Goal: Task Accomplishment & Management: Manage account settings

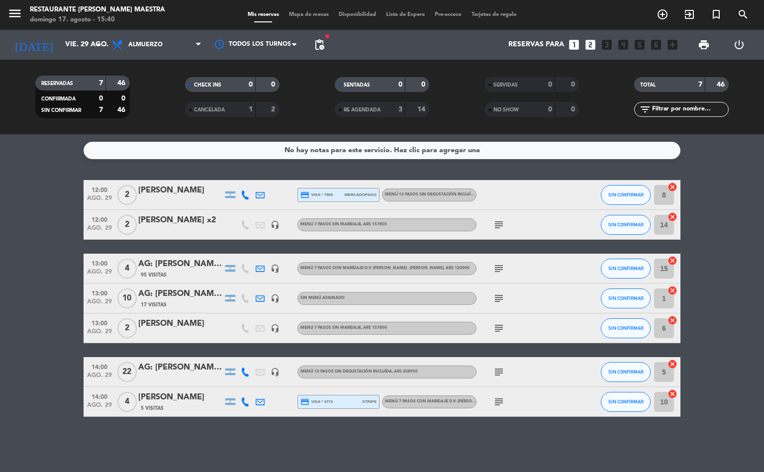
click at [498, 397] on icon "subject" at bounding box center [499, 402] width 12 height 12
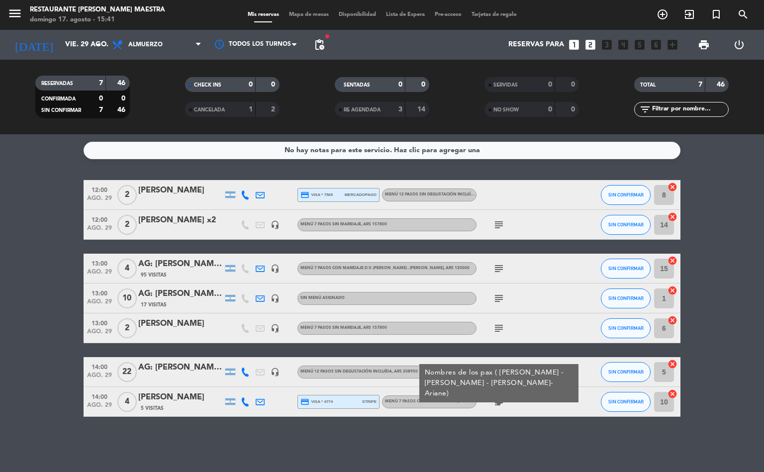
click at [16, 259] on bookings-row "12:00 [DATE] 2 [PERSON_NAME] credit_card visa * 7565 mercadopago Menú 12 pasos …" at bounding box center [382, 298] width 764 height 237
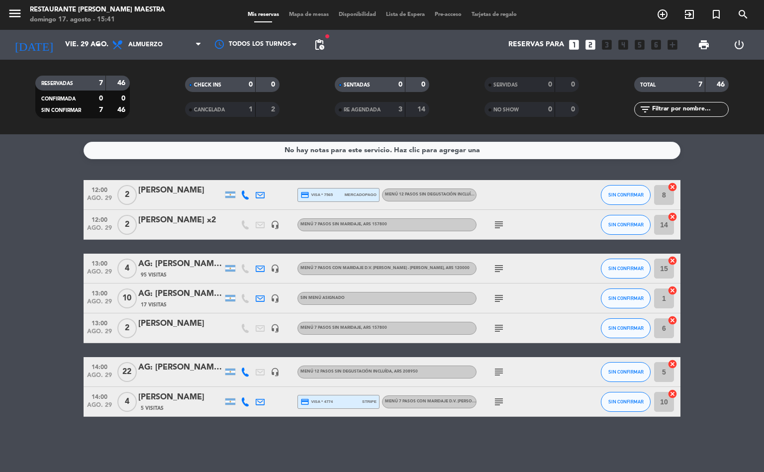
click at [418, 14] on span "Lista de Espera" at bounding box center [405, 14] width 49 height 5
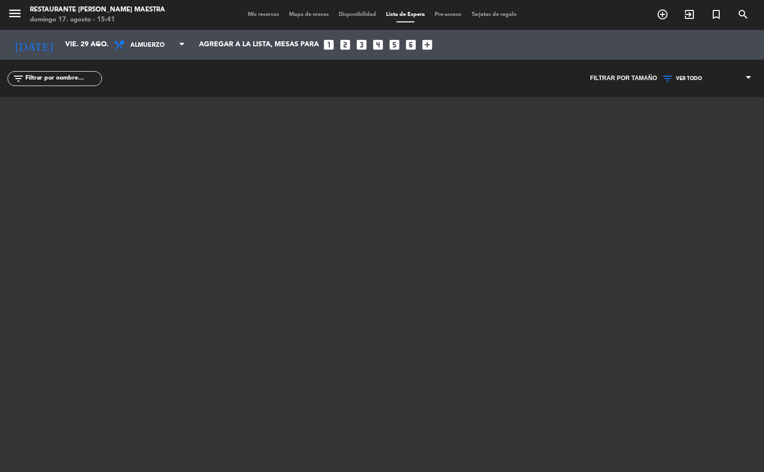
click at [263, 15] on span "Mis reservas" at bounding box center [263, 14] width 41 height 5
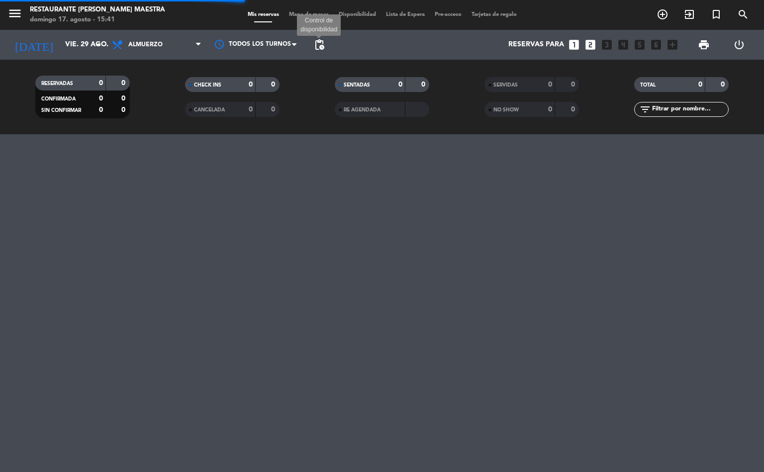
click at [323, 46] on span "pending_actions" at bounding box center [319, 45] width 12 height 12
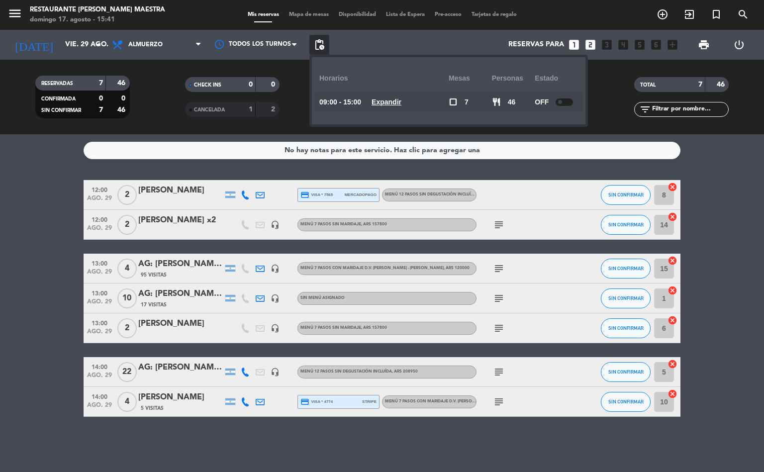
click at [306, 68] on div "RESERVADAS 7 46 CONFIRMADA 0 0 SIN CONFIRMAR 7 46 CHECK INS 0 0 CANCELADA 1 2 S…" at bounding box center [382, 97] width 764 height 75
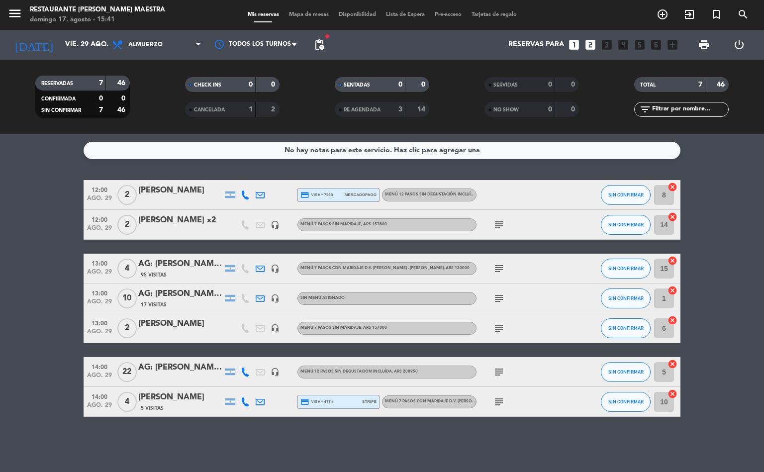
click at [314, 53] on span "pending_actions" at bounding box center [319, 45] width 20 height 20
click at [320, 48] on span "pending_actions" at bounding box center [319, 45] width 12 height 12
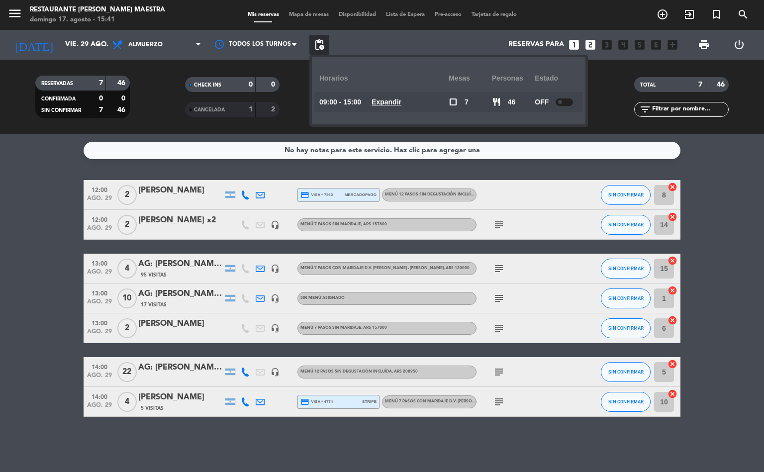
click at [289, 90] on filter-checkbox "CHECK INS 0 0" at bounding box center [232, 84] width 150 height 15
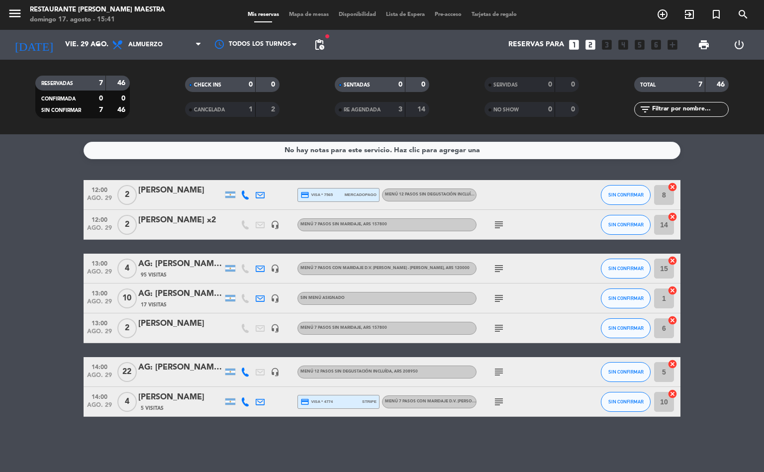
click at [495, 221] on icon "subject" at bounding box center [499, 225] width 12 height 12
click at [520, 288] on div "subject" at bounding box center [521, 297] width 90 height 29
click at [495, 397] on icon "subject" at bounding box center [499, 402] width 12 height 12
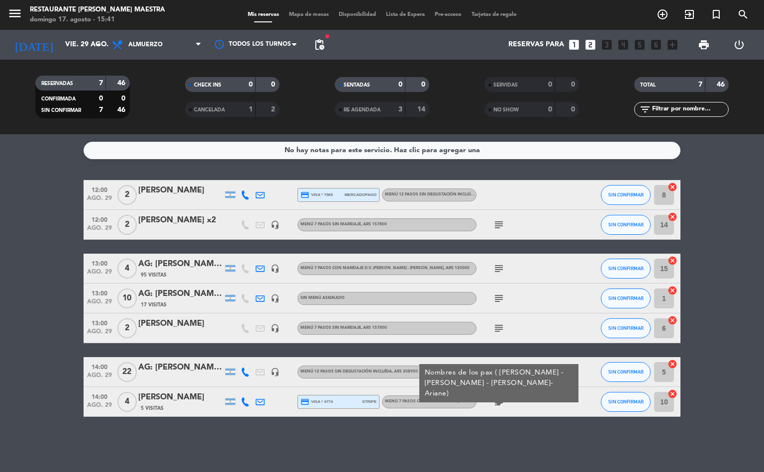
click at [366, 403] on div "credit_card visa * 4774 stripe" at bounding box center [338, 401] width 76 height 13
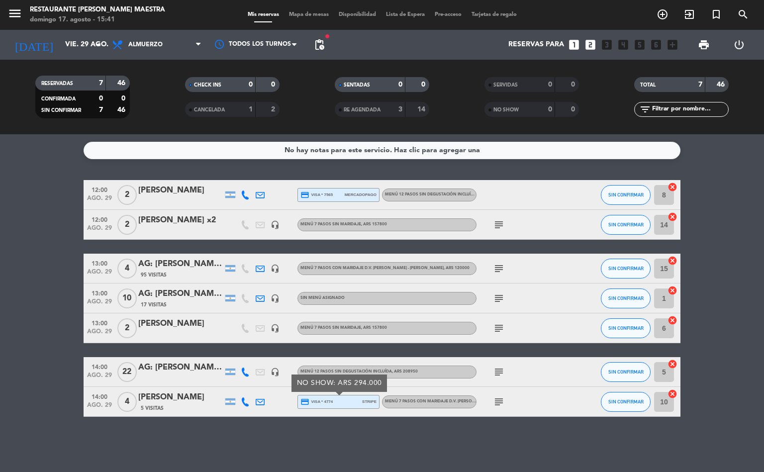
click at [245, 399] on icon at bounding box center [245, 401] width 9 height 9
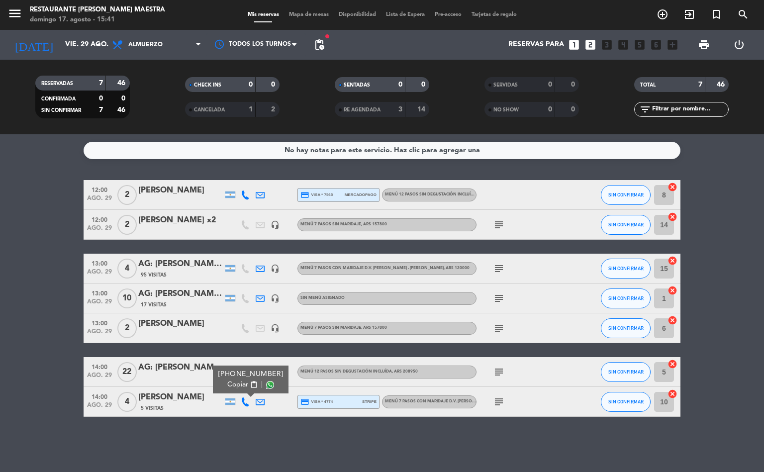
click at [234, 399] on div at bounding box center [230, 401] width 10 height 6
click at [263, 400] on icon at bounding box center [260, 401] width 9 height 9
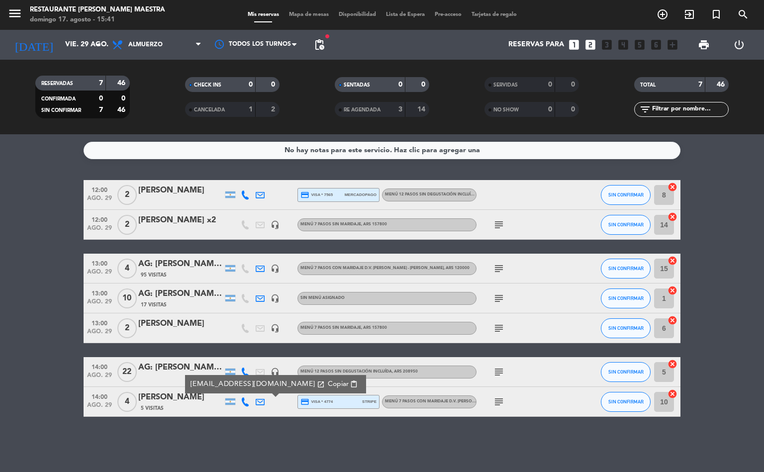
click at [242, 400] on icon at bounding box center [245, 401] width 9 height 9
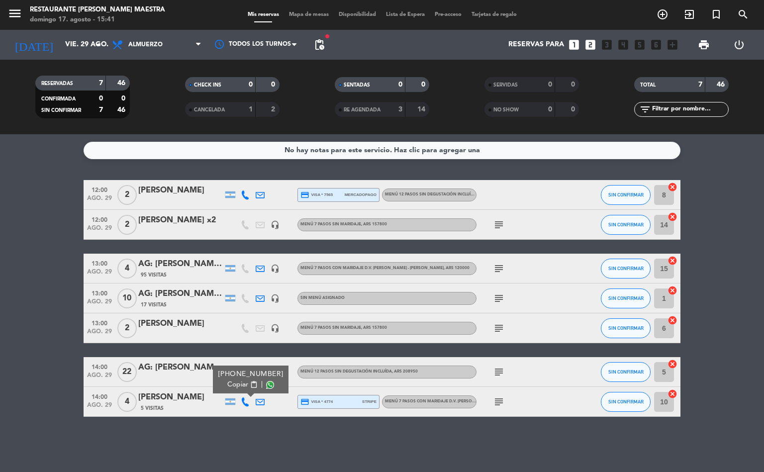
click at [300, 400] on icon "credit_card" at bounding box center [304, 401] width 9 height 9
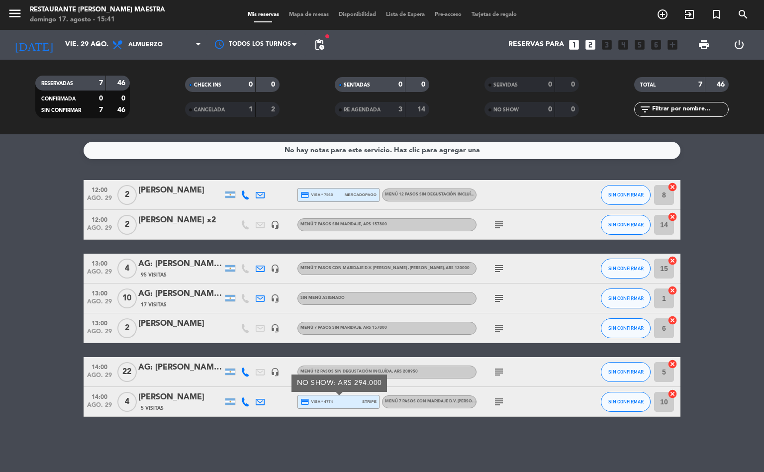
click at [280, 414] on div at bounding box center [275, 401] width 15 height 29
click at [233, 371] on div at bounding box center [230, 372] width 10 height 6
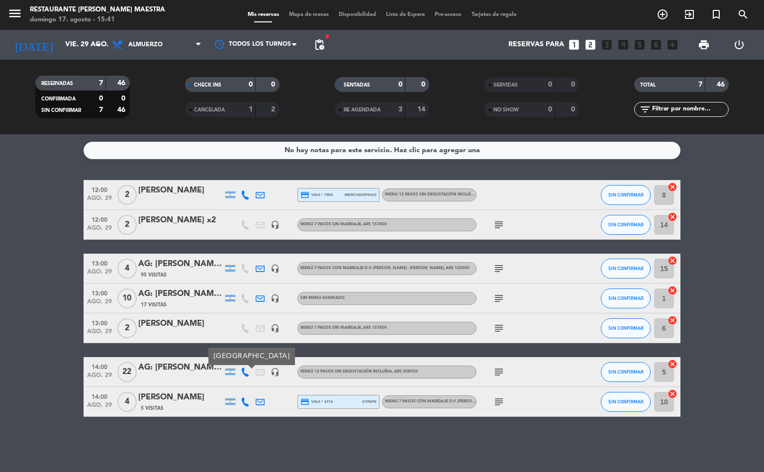
click at [246, 371] on icon at bounding box center [245, 372] width 9 height 9
click at [272, 372] on icon "headset_mic" at bounding box center [275, 372] width 9 height 9
click at [30, 379] on bookings-row "12:00 [DATE] 2 [PERSON_NAME] credit_card visa * 7565 mercadopago Menú 12 pasos …" at bounding box center [382, 298] width 764 height 237
click at [185, 34] on span "Almuerzo" at bounding box center [156, 45] width 99 height 22
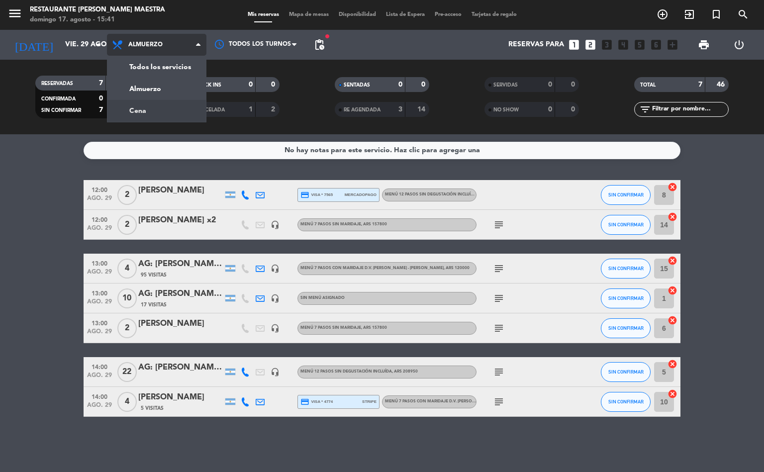
click at [164, 112] on div "menu Restaurante [PERSON_NAME] Maestra [DATE] 17. agosto - 15:41 Mis reservas M…" at bounding box center [382, 67] width 764 height 134
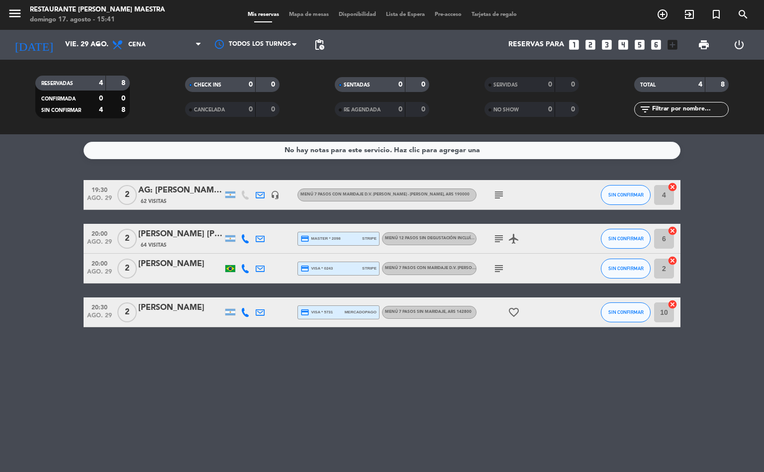
click at [497, 269] on icon "subject" at bounding box center [499, 269] width 12 height 12
click at [495, 241] on icon "subject" at bounding box center [499, 239] width 12 height 12
click at [149, 236] on div "[PERSON_NAME] [PERSON_NAME]" at bounding box center [180, 234] width 85 height 13
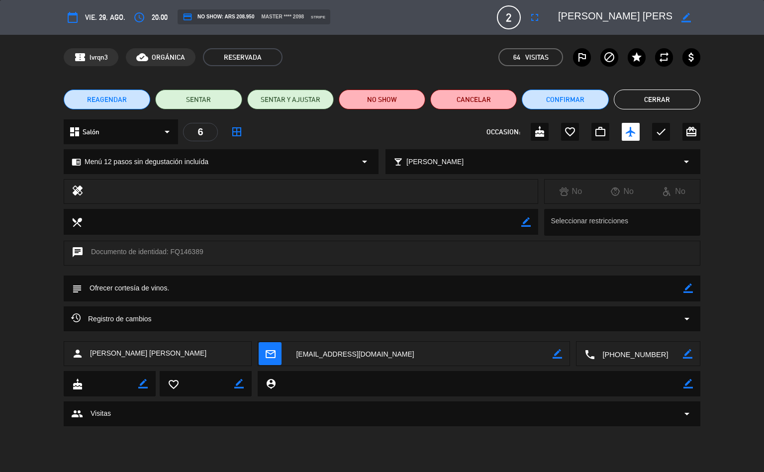
click at [683, 289] on icon "border_color" at bounding box center [687, 287] width 9 height 9
click at [659, 281] on textarea at bounding box center [382, 288] width 601 height 25
drag, startPoint x: 354, startPoint y: 288, endPoint x: 172, endPoint y: 288, distance: 181.5
click at [172, 288] on textarea at bounding box center [382, 288] width 601 height 25
type textarea "Ofrecer cortesía de vinos. AUTORIZADO POR [PERSON_NAME] MOVIMIENTO A CENA"
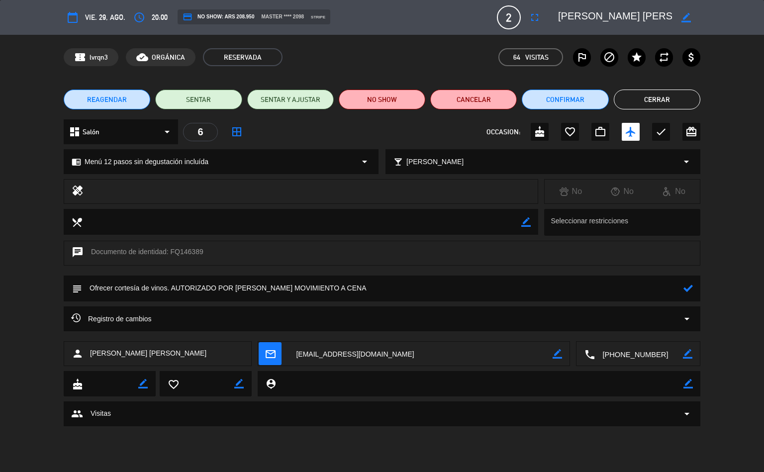
click at [685, 287] on icon at bounding box center [687, 287] width 9 height 9
click at [652, 102] on button "Cerrar" at bounding box center [657, 100] width 87 height 20
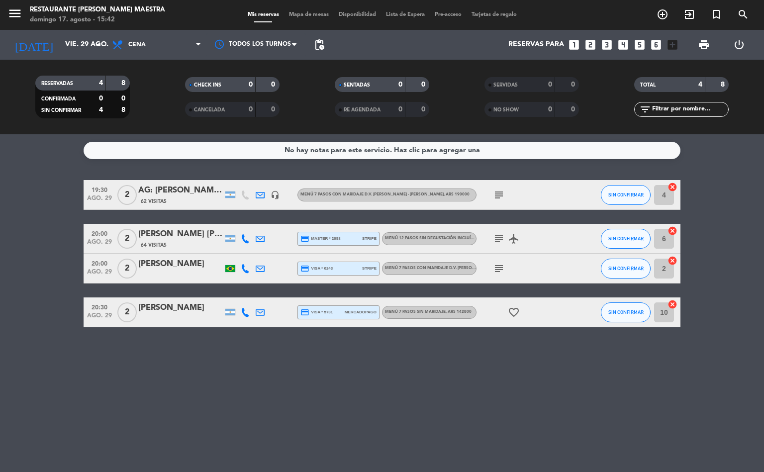
click at [195, 272] on div at bounding box center [180, 275] width 85 height 8
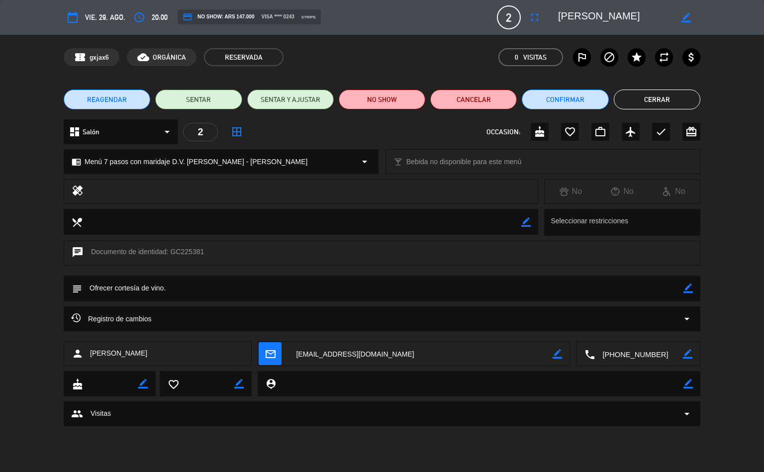
click at [517, 219] on textarea at bounding box center [301, 221] width 439 height 25
click at [526, 287] on textarea at bounding box center [382, 288] width 601 height 25
click at [676, 287] on textarea at bounding box center [382, 288] width 601 height 25
click at [679, 286] on textarea at bounding box center [382, 288] width 601 height 25
click at [682, 287] on textarea at bounding box center [382, 288] width 601 height 25
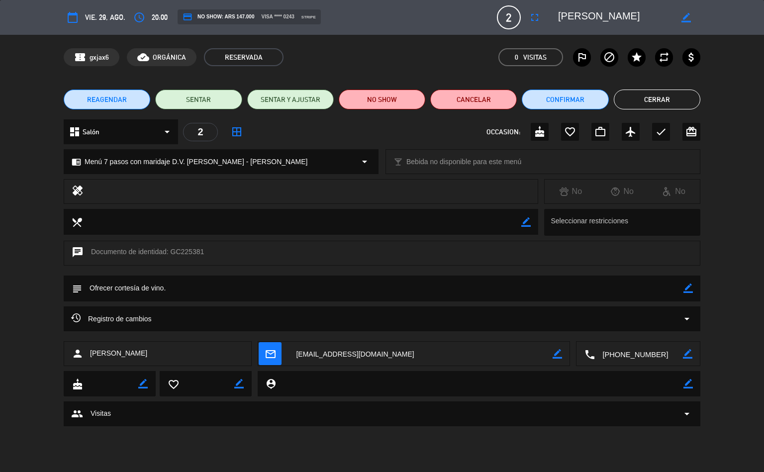
click at [683, 287] on icon "border_color" at bounding box center [687, 287] width 9 height 9
click at [660, 284] on textarea at bounding box center [382, 288] width 601 height 25
paste textarea "AUTORIZADO POR [PERSON_NAME] MOVIMIENTO A CENA"
click at [682, 291] on div "subject" at bounding box center [382, 289] width 637 height 26
type textarea "Ofrecer cortesía de vino. AUTORIZADO POR [PERSON_NAME] MOVIMIENTO A CENA"
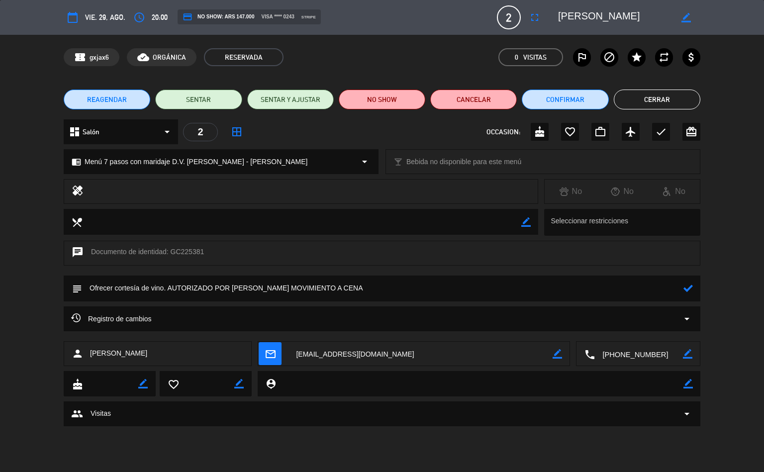
click at [683, 286] on icon at bounding box center [687, 287] width 9 height 9
click at [647, 102] on button "Cerrar" at bounding box center [657, 100] width 87 height 20
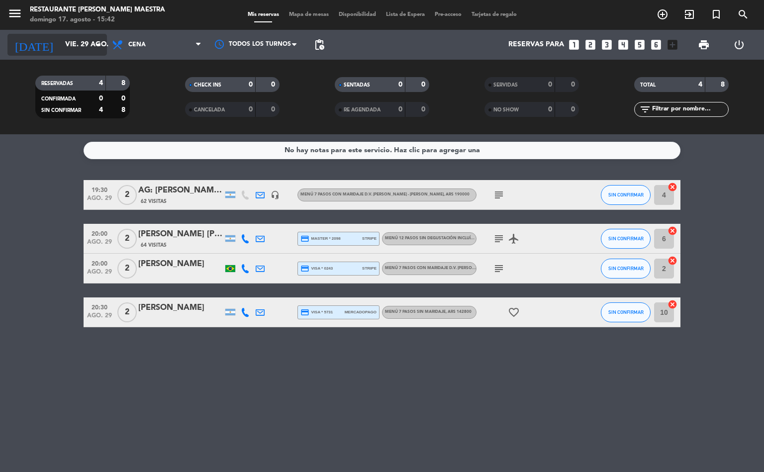
click at [67, 40] on input "vie. 29 ago." at bounding box center [107, 45] width 94 height 18
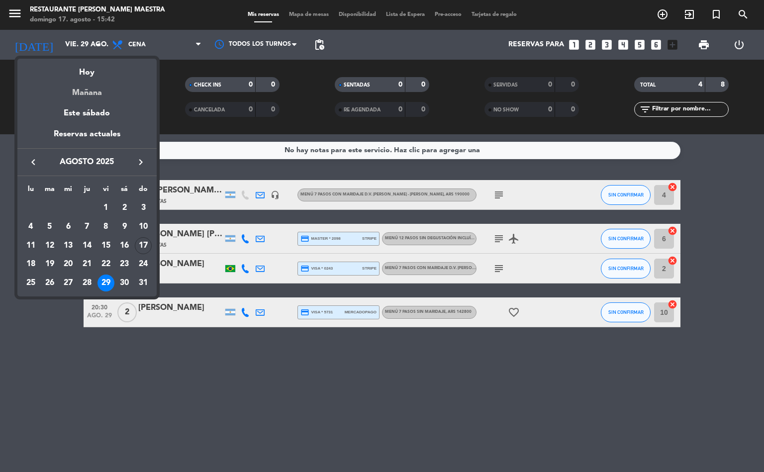
click at [84, 88] on div "Mañana" at bounding box center [86, 89] width 139 height 20
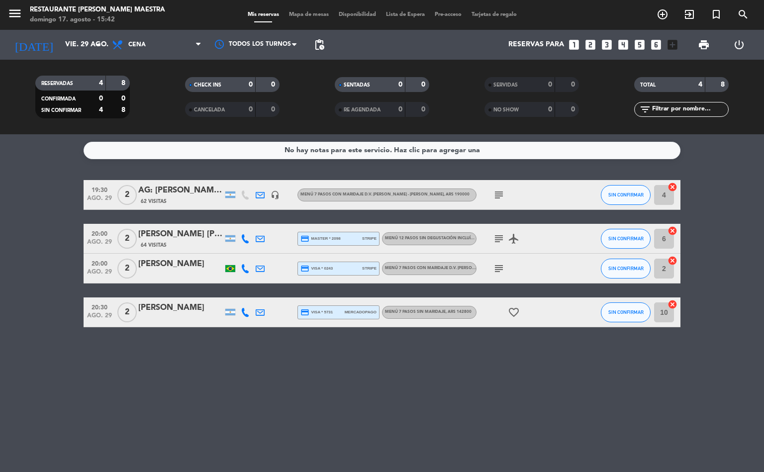
type input "lun. 18 ago."
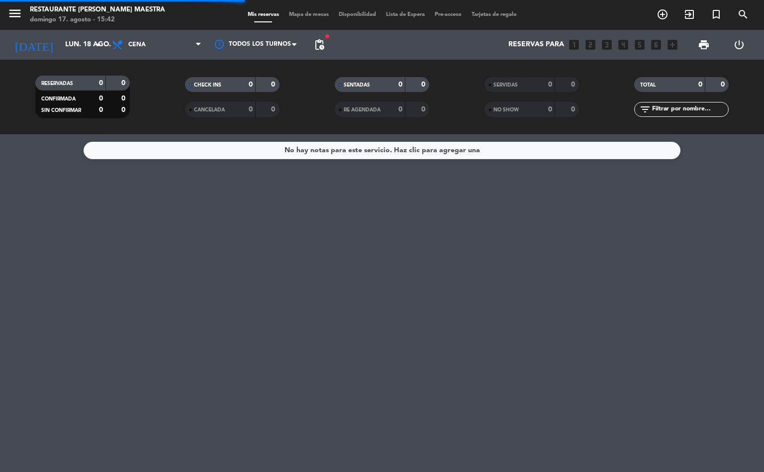
click at [155, 45] on span "Cena" at bounding box center [156, 45] width 99 height 22
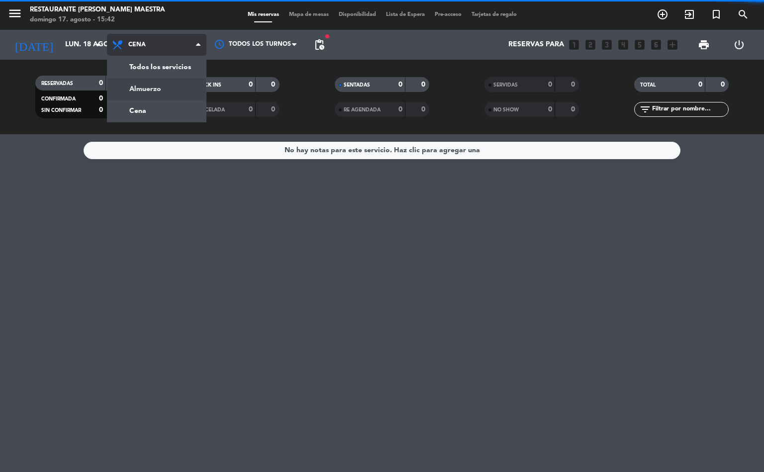
click at [160, 90] on div "menu Restaurante [PERSON_NAME] Maestra [DATE] 17. agosto - 15:42 Mis reservas M…" at bounding box center [382, 67] width 764 height 134
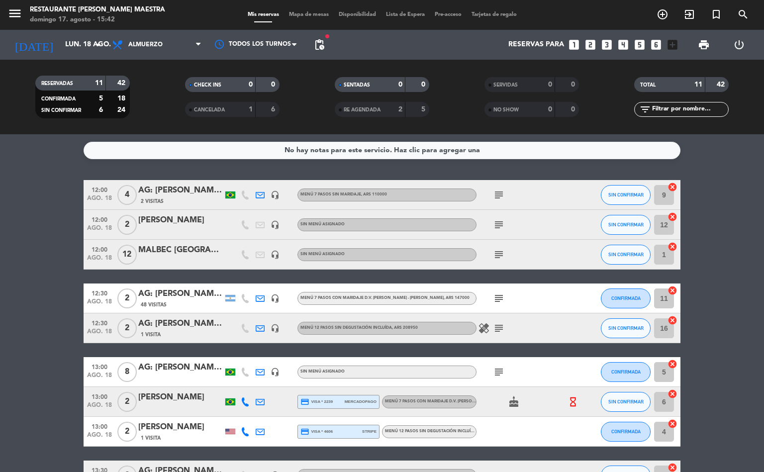
scroll to position [142, 0]
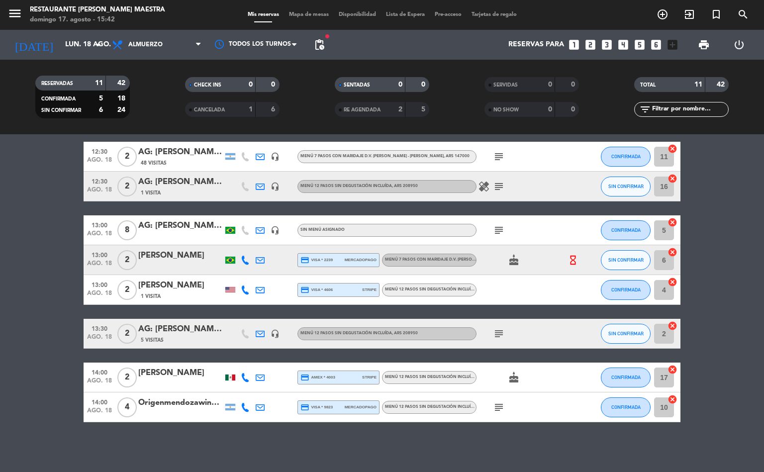
click at [496, 401] on icon "subject" at bounding box center [499, 407] width 12 height 12
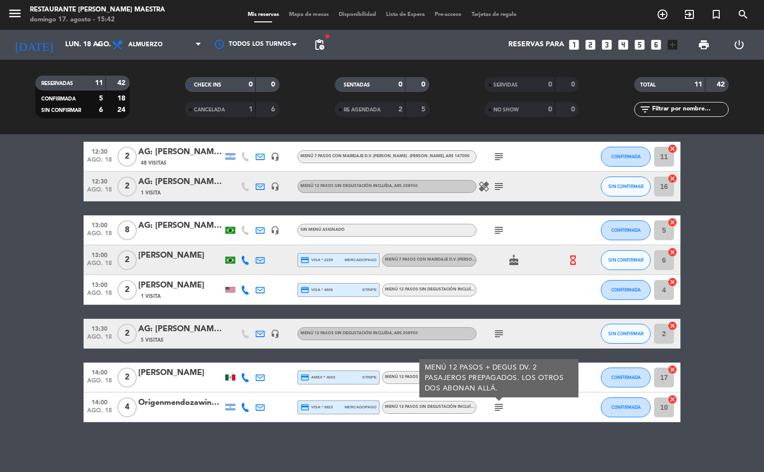
click at [493, 339] on icon "subject" at bounding box center [499, 334] width 12 height 12
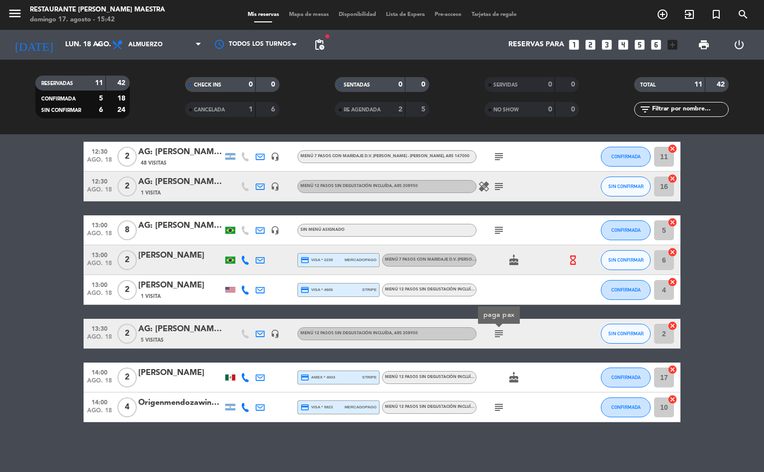
click at [514, 255] on icon "cake" at bounding box center [514, 260] width 12 height 12
click at [497, 227] on icon "subject" at bounding box center [499, 230] width 12 height 12
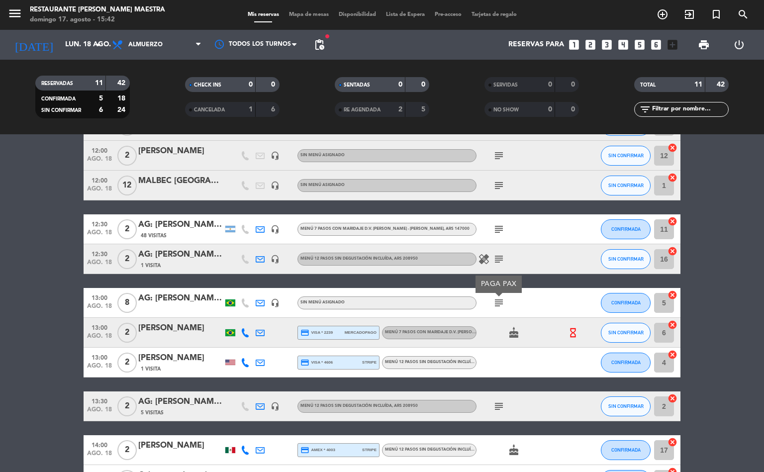
scroll to position [0, 0]
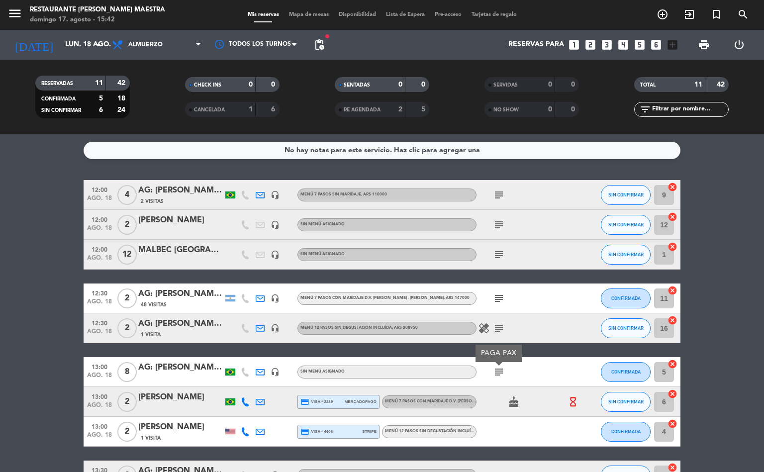
click at [495, 323] on icon "subject" at bounding box center [499, 328] width 12 height 12
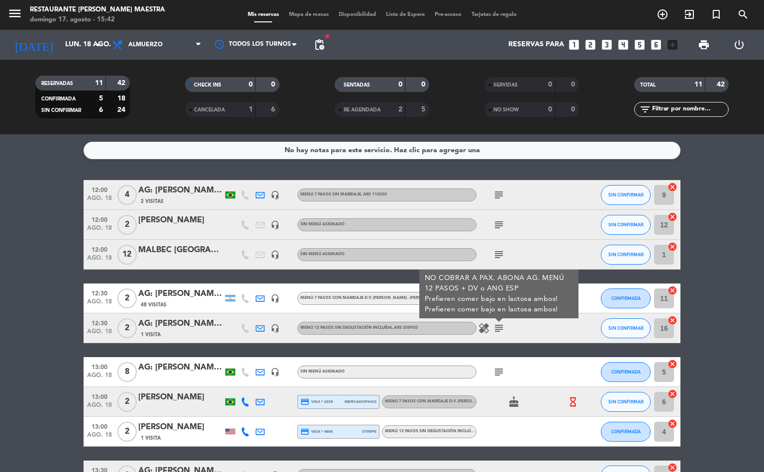
click at [490, 328] on span "healing" at bounding box center [483, 328] width 15 height 12
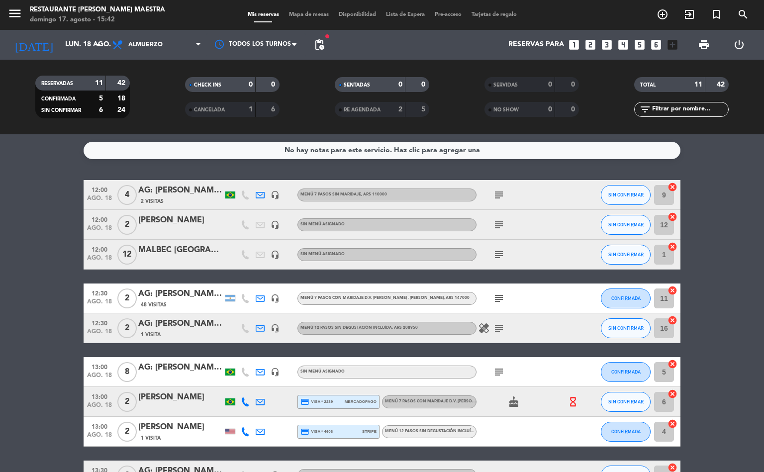
click at [485, 326] on icon "healing" at bounding box center [484, 328] width 12 height 12
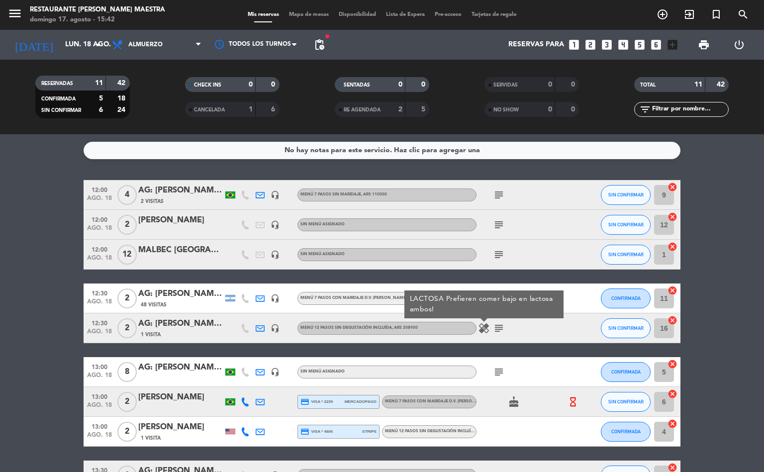
click at [506, 285] on div "subject" at bounding box center [521, 297] width 90 height 29
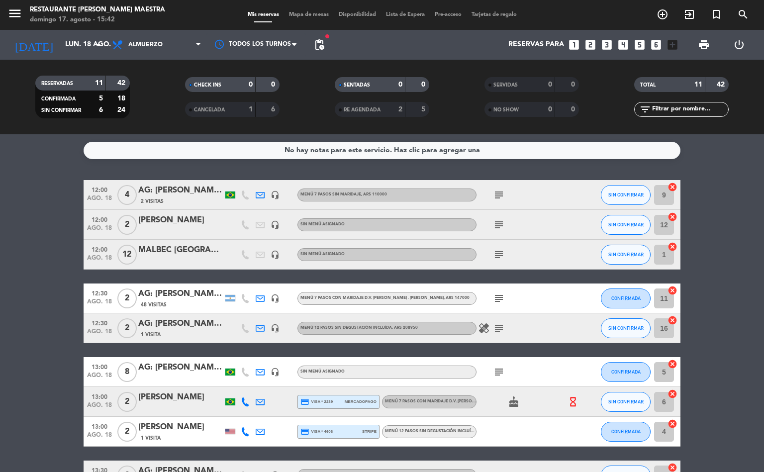
click at [500, 296] on icon "subject" at bounding box center [499, 298] width 12 height 12
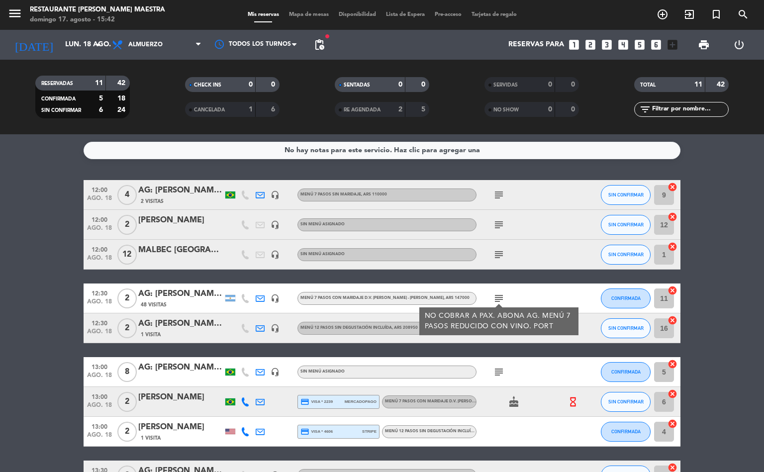
click at [499, 249] on icon "subject" at bounding box center [499, 255] width 12 height 12
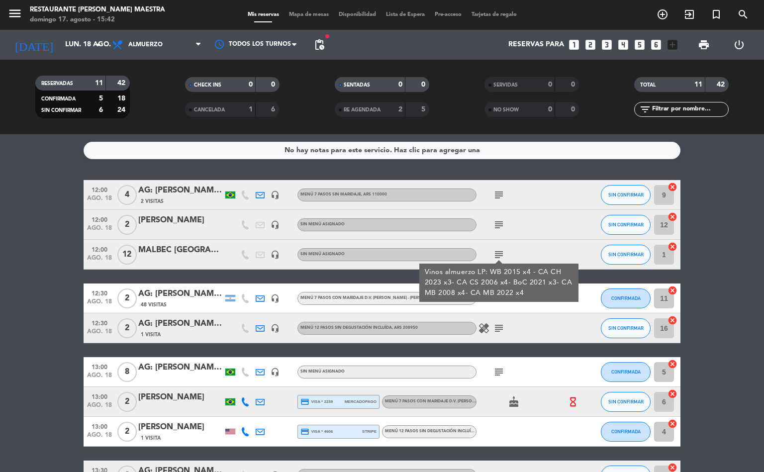
click at [503, 219] on icon "subject" at bounding box center [499, 225] width 12 height 12
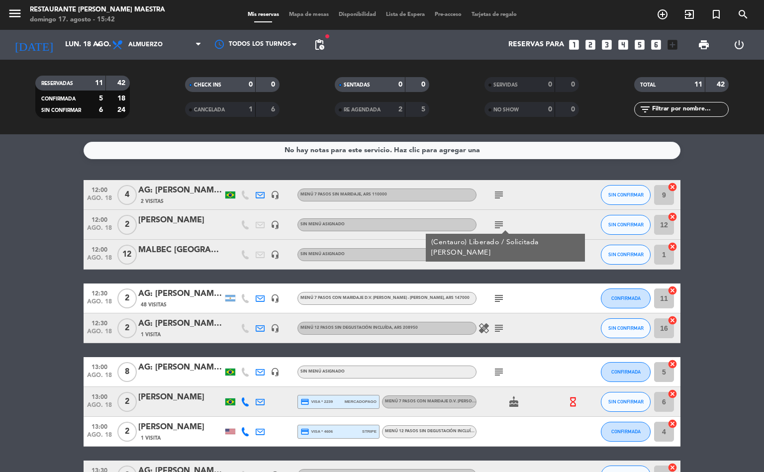
drag, startPoint x: 499, startPoint y: 190, endPoint x: 503, endPoint y: 200, distance: 11.4
click at [499, 189] on icon "subject" at bounding box center [499, 195] width 12 height 12
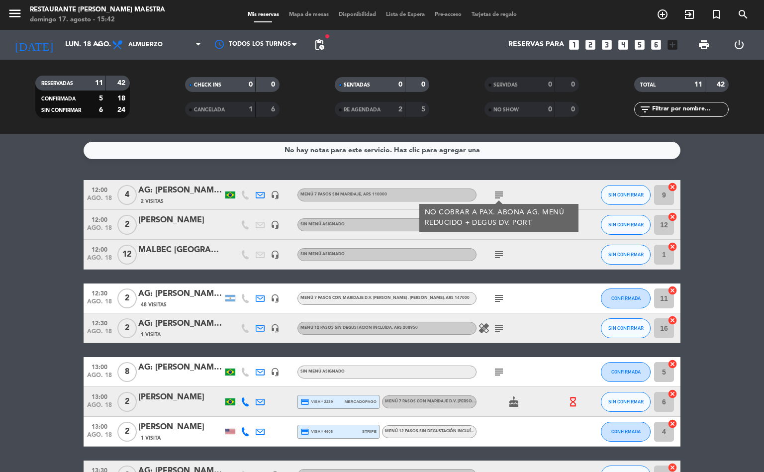
click at [518, 224] on div "NO COBRAR A PAX. ABONA AG. MENÚ REDUCIDO + DEGUS DV. PORT" at bounding box center [499, 217] width 149 height 21
